Goal: Contribute content

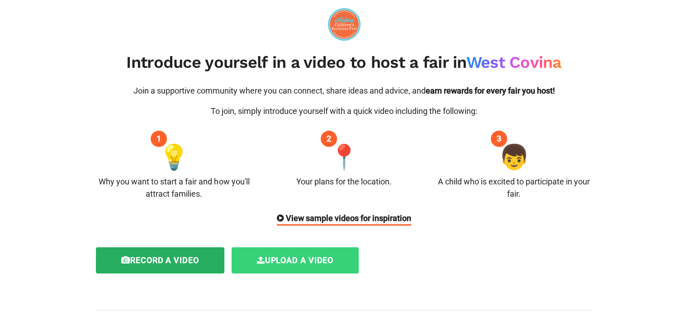
click at [280, 265] on label "Upload a video" at bounding box center [296, 260] width 128 height 26
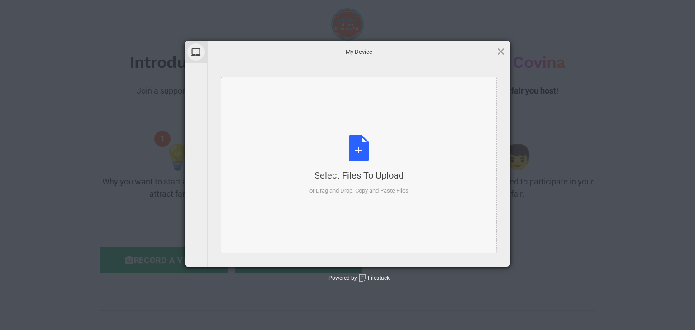
click at [350, 178] on div "Select Files to Upload" at bounding box center [358, 175] width 99 height 13
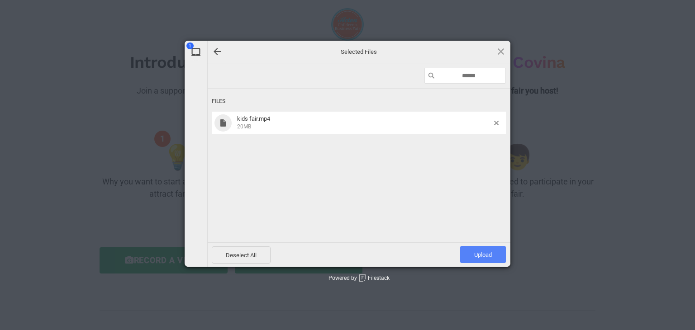
click at [472, 252] on span "Upload 1" at bounding box center [483, 254] width 46 height 17
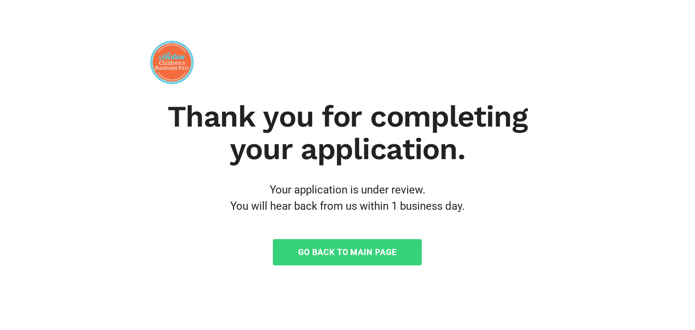
click at [381, 252] on link "Go Back to Main Page" at bounding box center [347, 252] width 149 height 26
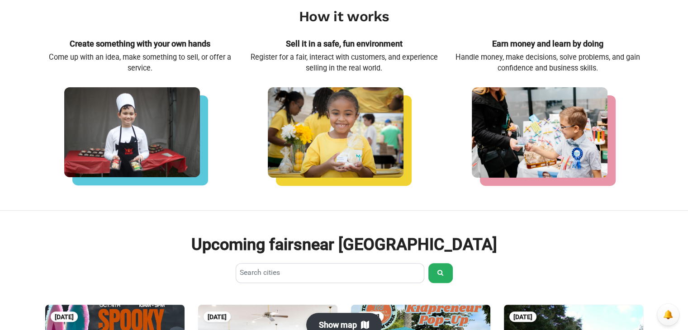
scroll to position [271, 0]
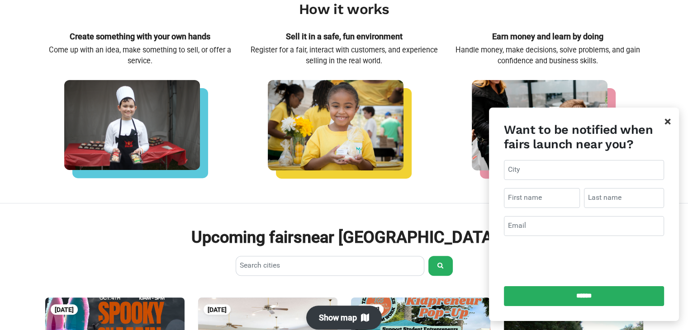
click at [668, 122] on span "×" at bounding box center [668, 121] width 6 height 14
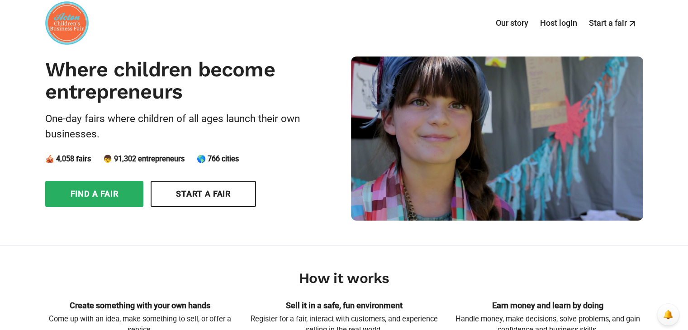
scroll to position [0, 0]
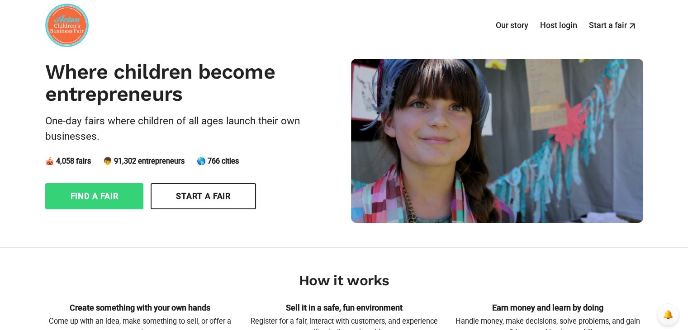
click at [114, 192] on link "Find a fair" at bounding box center [94, 196] width 99 height 26
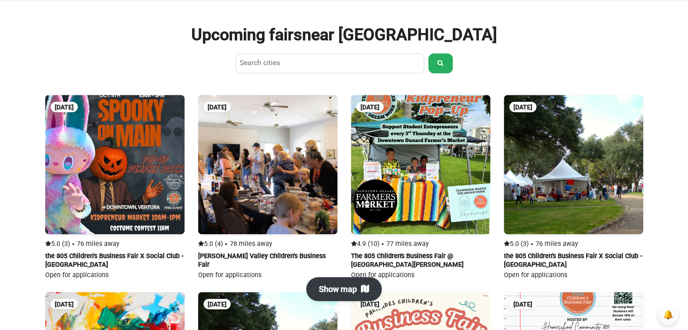
scroll to position [474, 0]
click at [271, 63] on input "Search cities" at bounding box center [330, 63] width 189 height 20
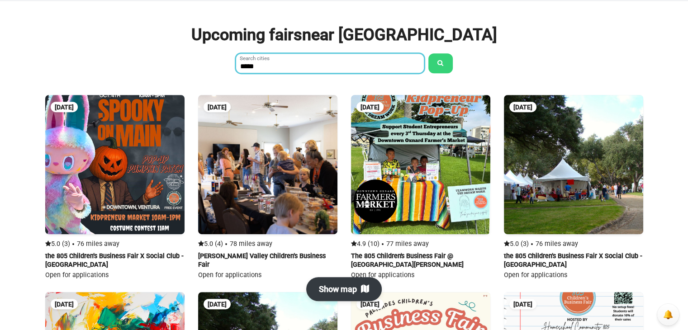
type input "*****"
click at [434, 56] on button "submit" at bounding box center [440, 63] width 24 height 20
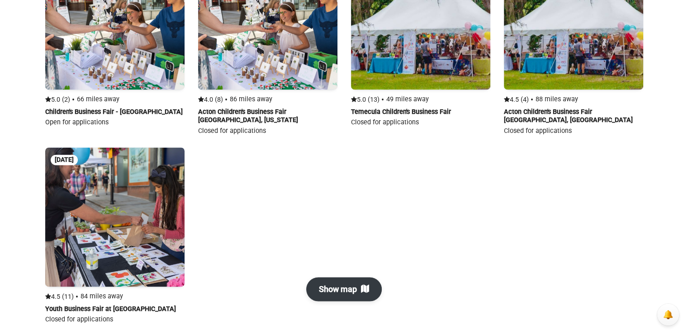
scroll to position [1312, 0]
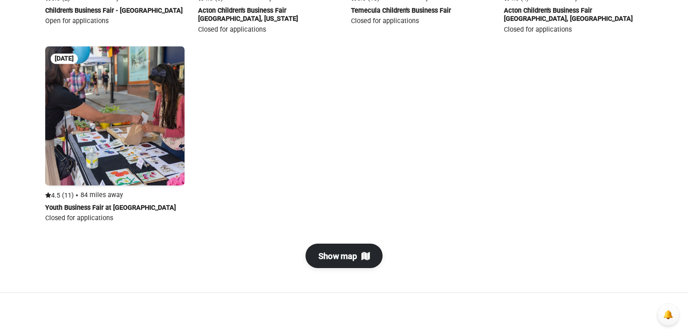
click at [350, 260] on button "Show map" at bounding box center [343, 255] width 77 height 24
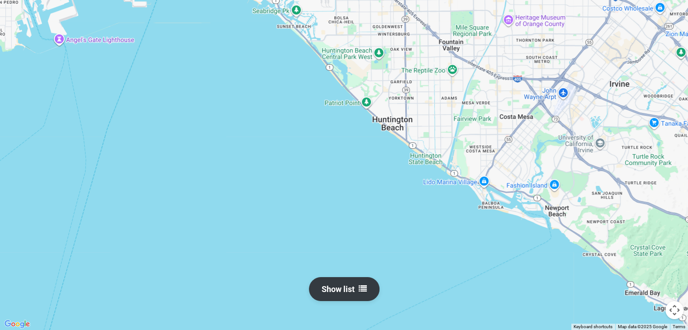
scroll to position [474, 0]
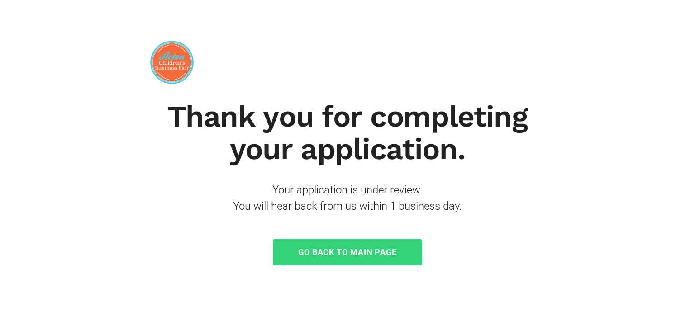
click at [365, 253] on link "Go Back to Main Page" at bounding box center [347, 252] width 149 height 26
